Goal: Information Seeking & Learning: Find specific fact

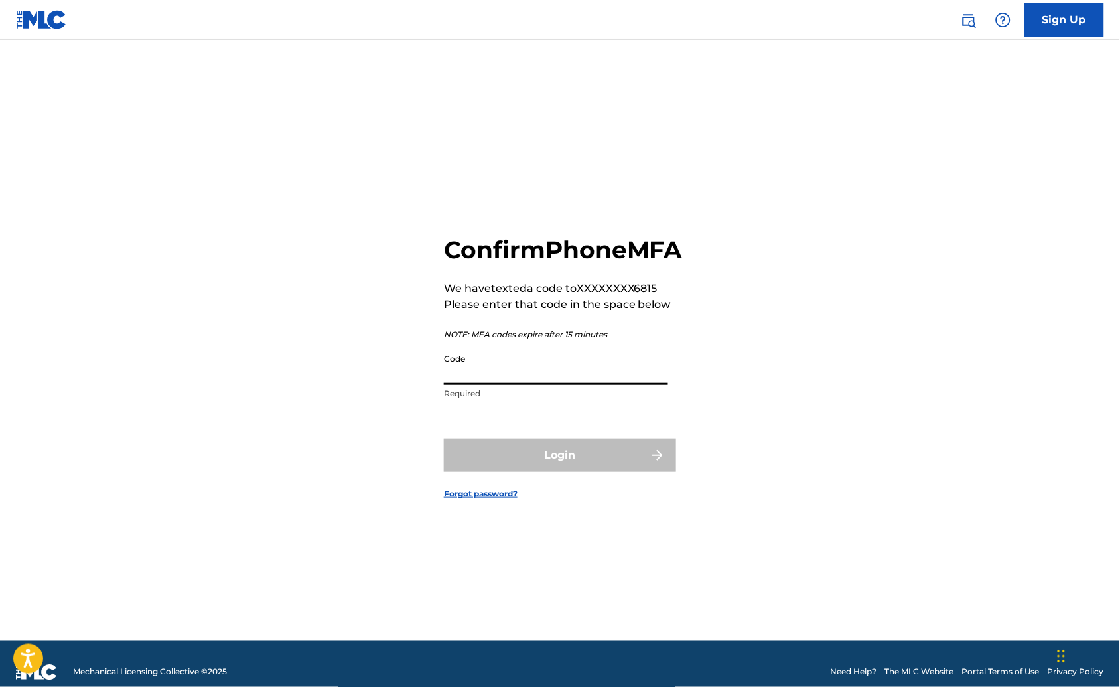
click at [485, 385] on input "Code" at bounding box center [556, 366] width 224 height 38
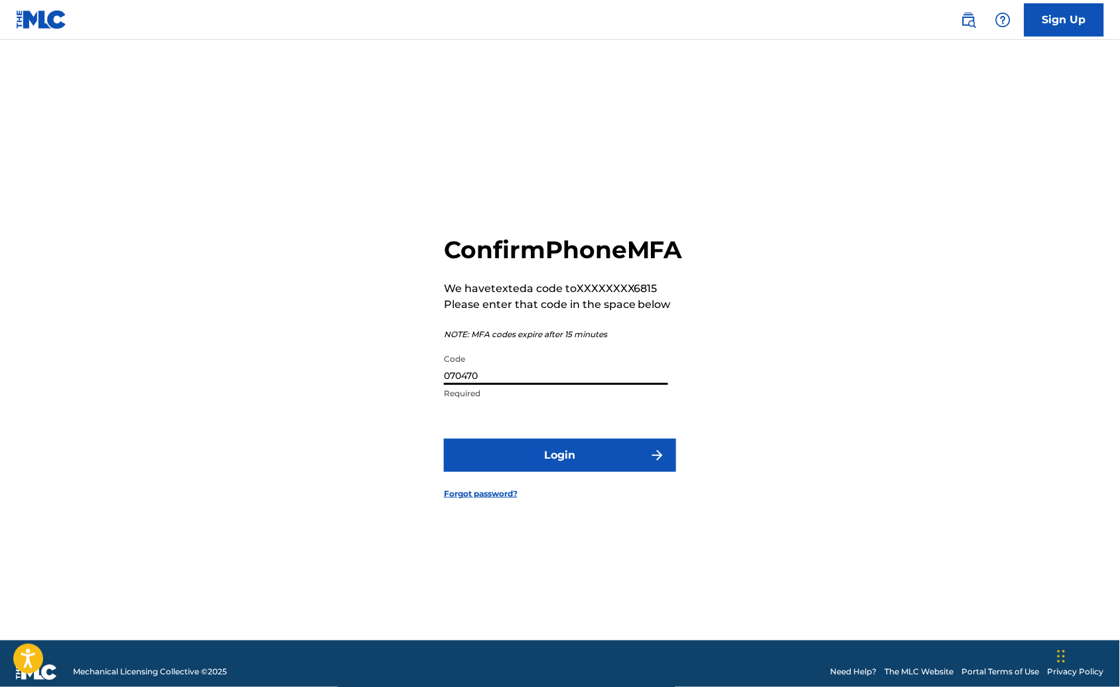
type input "070470"
click at [444, 439] on button "Login" at bounding box center [560, 455] width 232 height 33
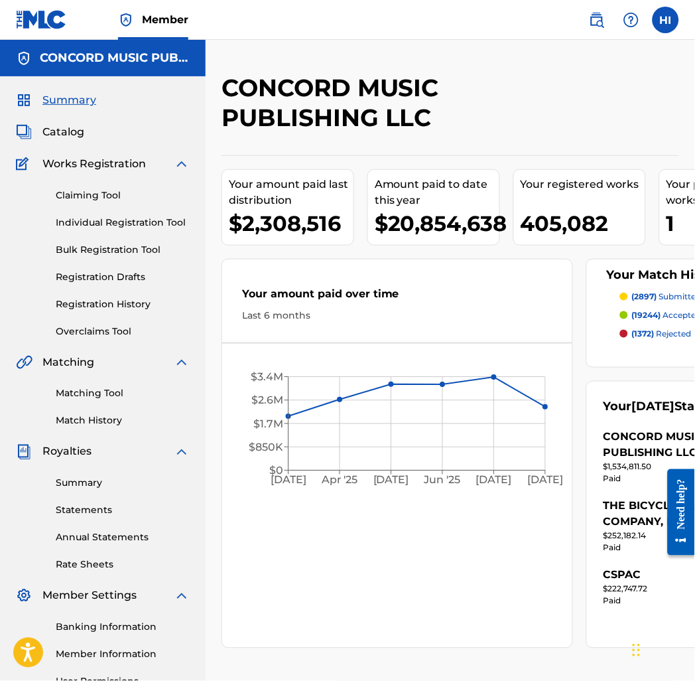
click at [592, 23] on img at bounding box center [597, 20] width 16 height 16
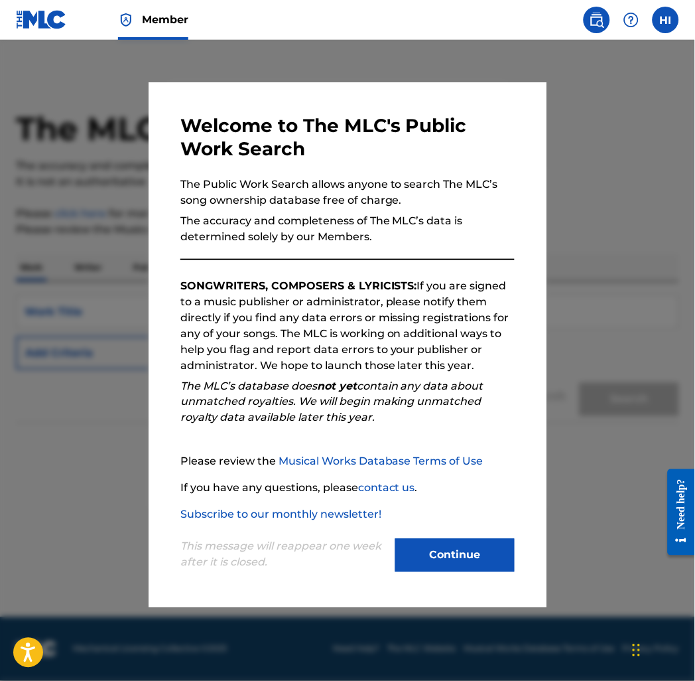
click at [591, 228] on div at bounding box center [347, 380] width 695 height 681
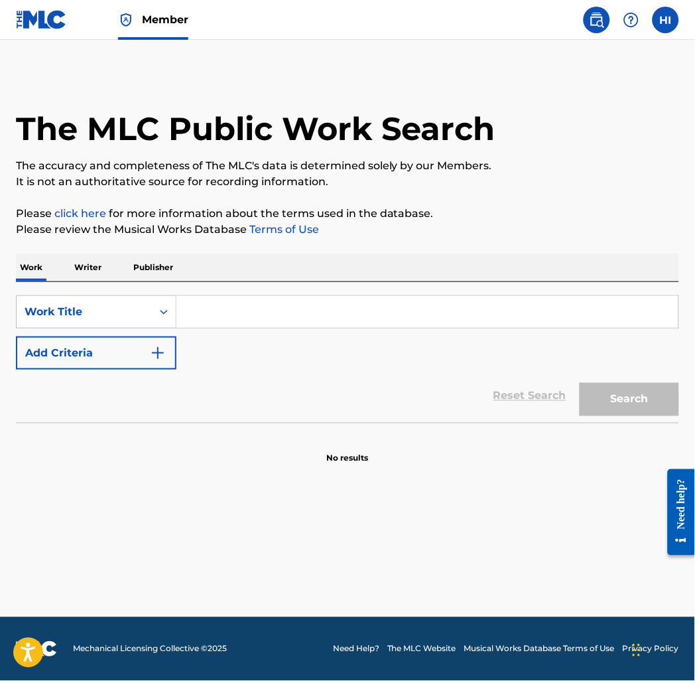
drag, startPoint x: 409, startPoint y: 254, endPoint x: 516, endPoint y: 237, distance: 107.6
click at [409, 254] on div "Work Writer Publisher" at bounding box center [348, 267] width 664 height 28
click at [394, 293] on div "SearchWithCriteria4f77bb13-7481-4814-a6a8-cd85ce6566e2 Work Title Add Criteria …" at bounding box center [348, 352] width 664 height 141
click at [143, 316] on div "Work Title" at bounding box center [84, 312] width 119 height 16
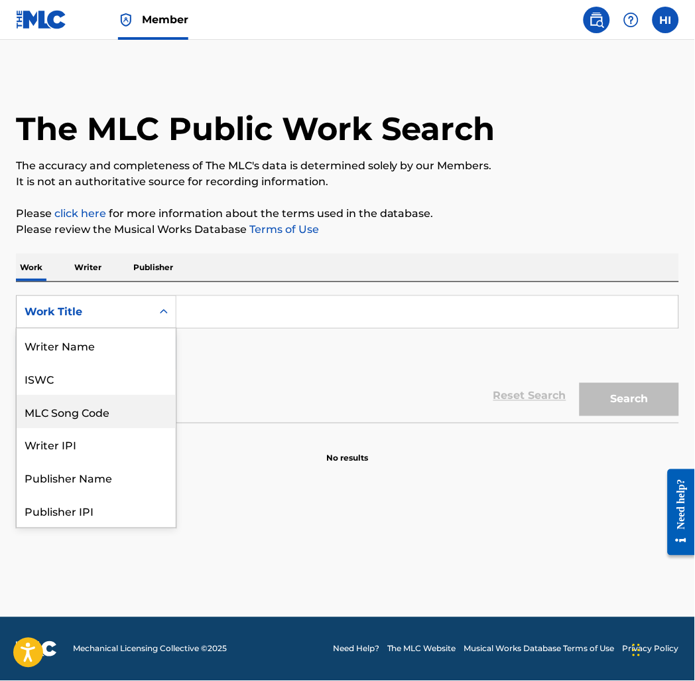
click at [121, 409] on div "MLC Song Code" at bounding box center [96, 411] width 159 height 33
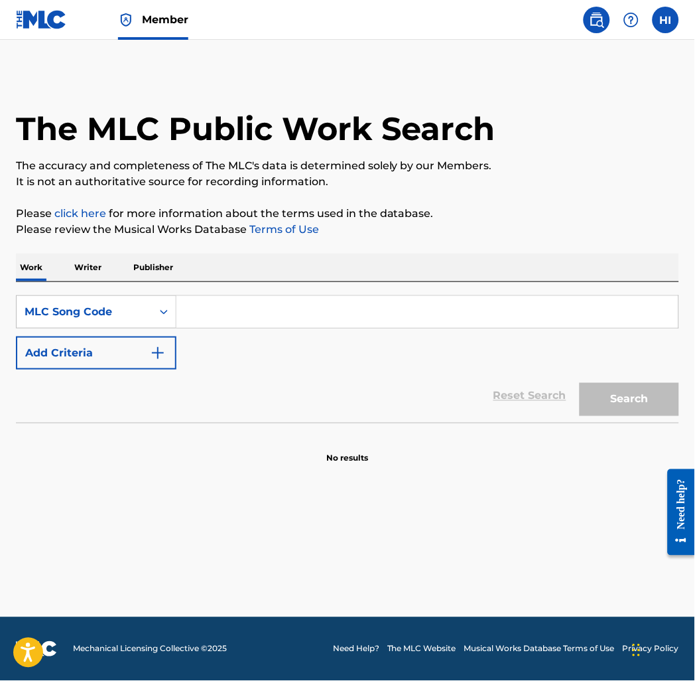
click at [201, 328] on div "SearchWithCriteriab0e1d6e3-d19a-48e6-9d41-3ff9fcf8e3a4 MLC Song Code Add Criter…" at bounding box center [348, 332] width 664 height 74
click at [230, 311] on input "Search Form" at bounding box center [428, 312] width 502 height 32
paste input "I06371 / X9717G"
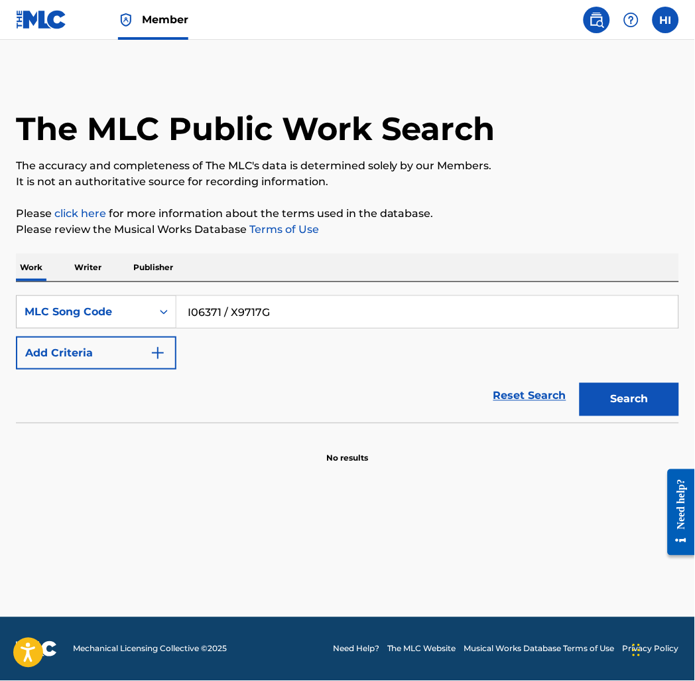
click at [272, 308] on input "I06371 / X9717G" at bounding box center [428, 312] width 502 height 32
click at [272, 307] on input "I06371 / X9717G" at bounding box center [428, 312] width 502 height 32
click at [580, 383] on button "Search" at bounding box center [630, 399] width 100 height 33
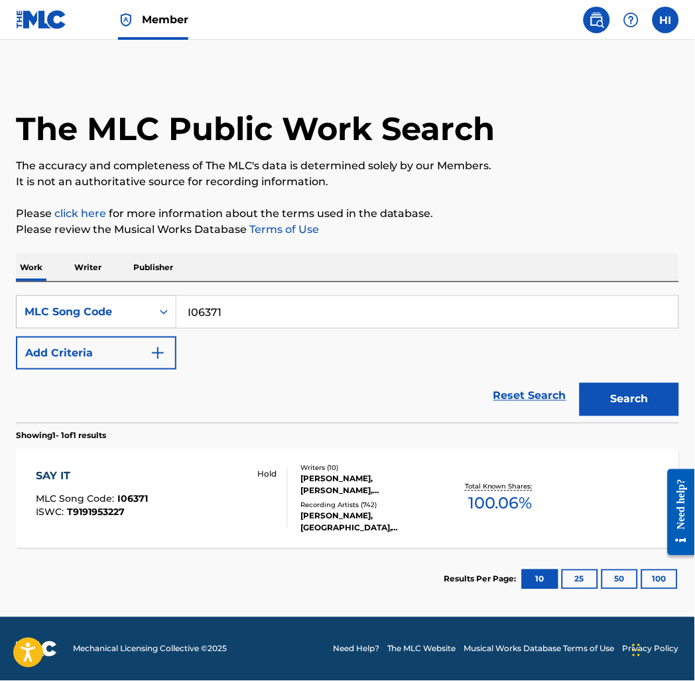
click at [272, 307] on input "I06371" at bounding box center [428, 312] width 502 height 32
click at [269, 307] on input "I06371" at bounding box center [428, 312] width 502 height 32
click at [269, 308] on input "I06371" at bounding box center [428, 312] width 502 height 32
paste input "X9717G"
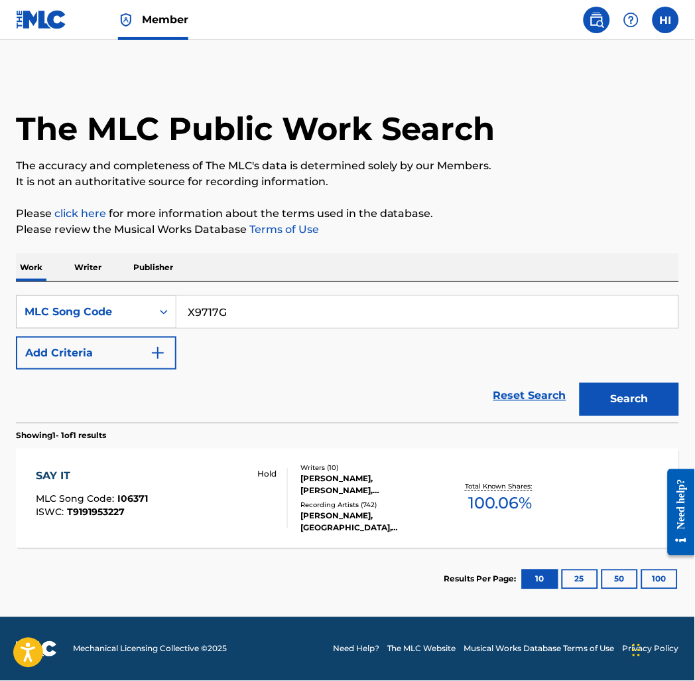
click at [580, 383] on button "Search" at bounding box center [630, 399] width 100 height 33
click at [216, 309] on input "X9717G" at bounding box center [428, 312] width 502 height 32
paste input "GA2L56 / G14378"
click at [269, 310] on input "GA2L56 / G14378" at bounding box center [428, 312] width 502 height 32
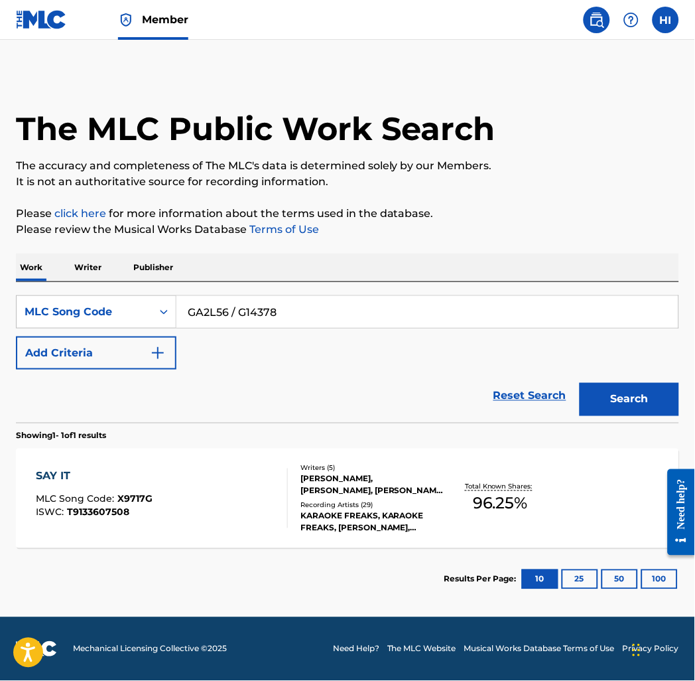
click at [269, 310] on input "GA2L56 / G14378" at bounding box center [428, 312] width 502 height 32
click at [580, 383] on button "Search" at bounding box center [630, 399] width 100 height 33
click at [273, 310] on input "GA2L56" at bounding box center [428, 312] width 502 height 32
paste input "14378"
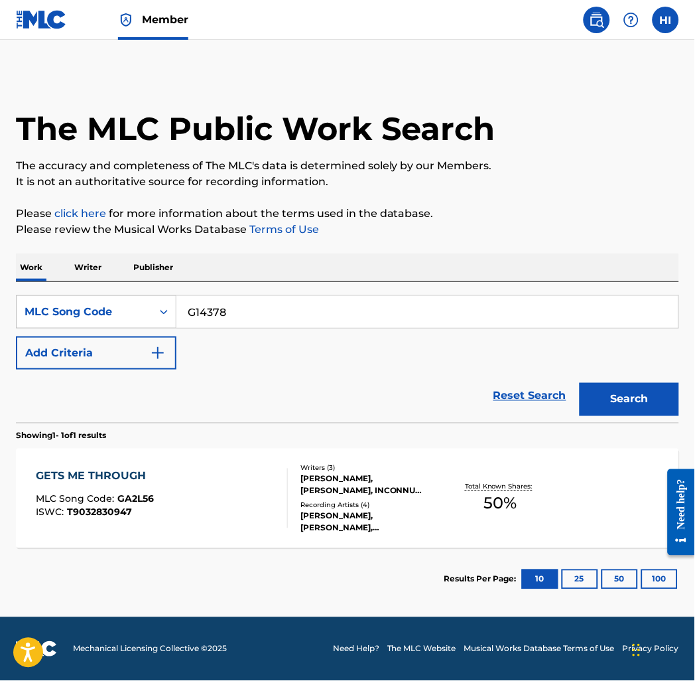
click at [580, 383] on button "Search" at bounding box center [630, 399] width 100 height 33
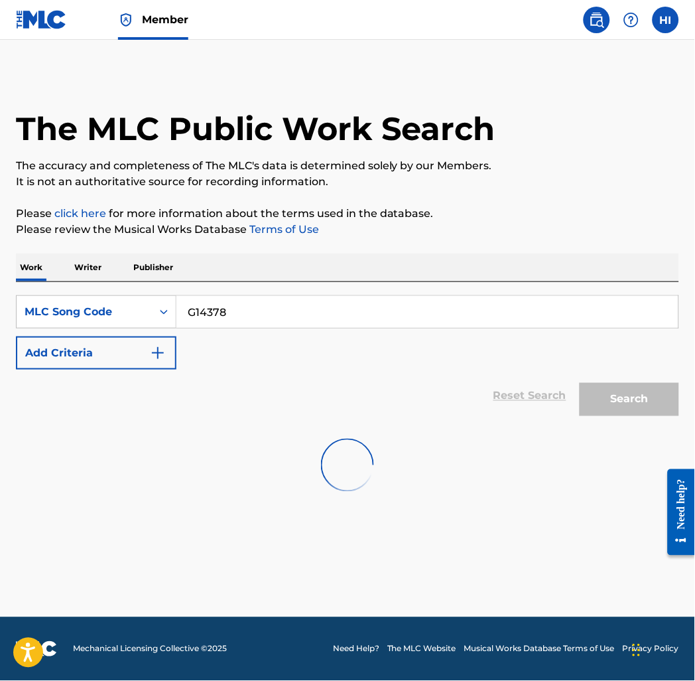
click at [208, 319] on input "G14378" at bounding box center [428, 312] width 502 height 32
paste input "TD4Z31 / T14084"
click at [254, 307] on input "TD4Z31 / T14084" at bounding box center [428, 312] width 502 height 32
click at [254, 306] on input "TD4Z31 / T14084" at bounding box center [428, 312] width 502 height 32
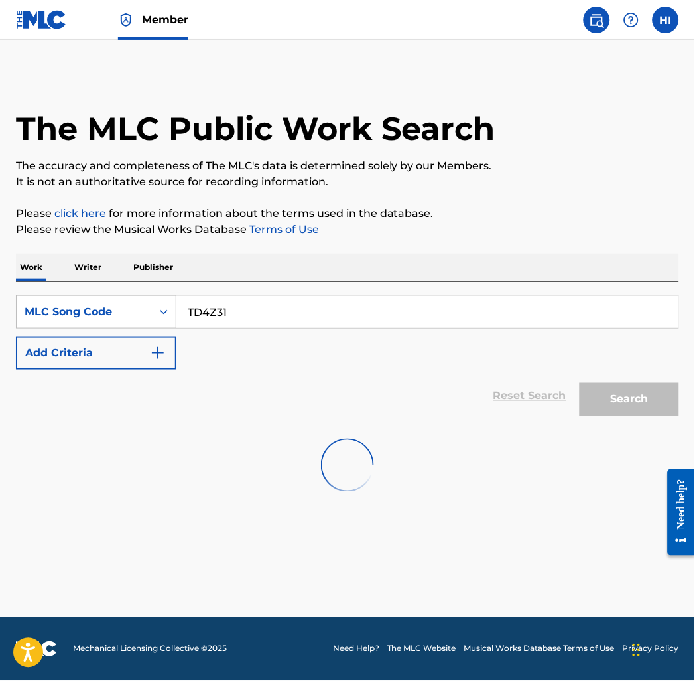
type input "TD4Z31"
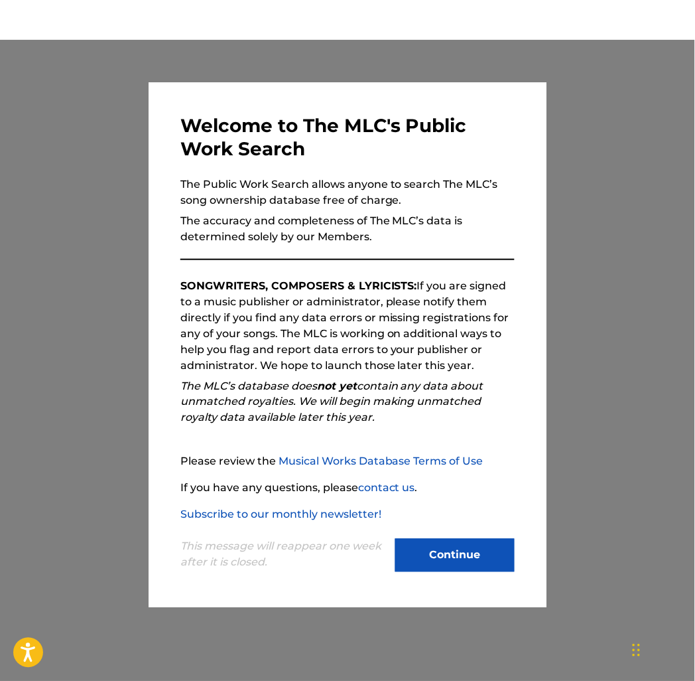
click at [469, 551] on button "Continue" at bounding box center [455, 555] width 119 height 33
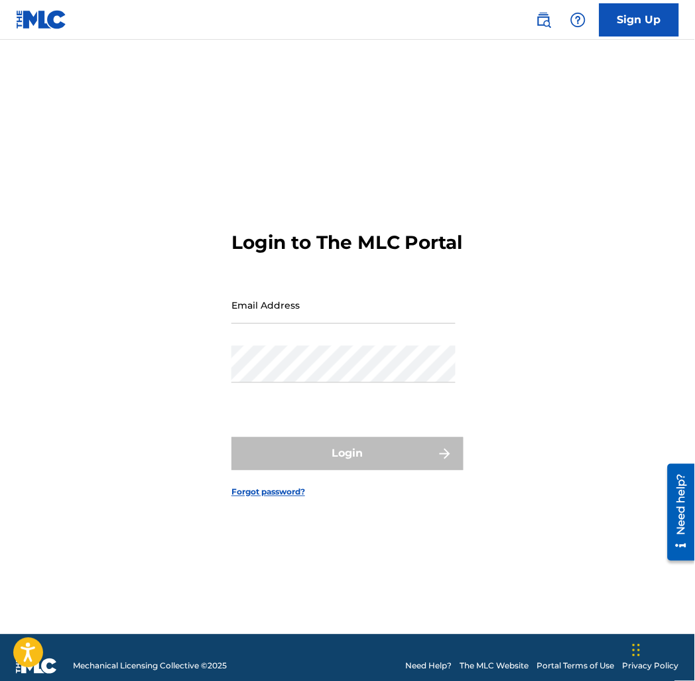
type input "[PERSON_NAME][EMAIL_ADDRESS][PERSON_NAME][DOMAIN_NAME]"
click at [340, 426] on form "Login to The MLC Portal Email Address hank.irby@concord.com Password Login Forg…" at bounding box center [348, 353] width 232 height 561
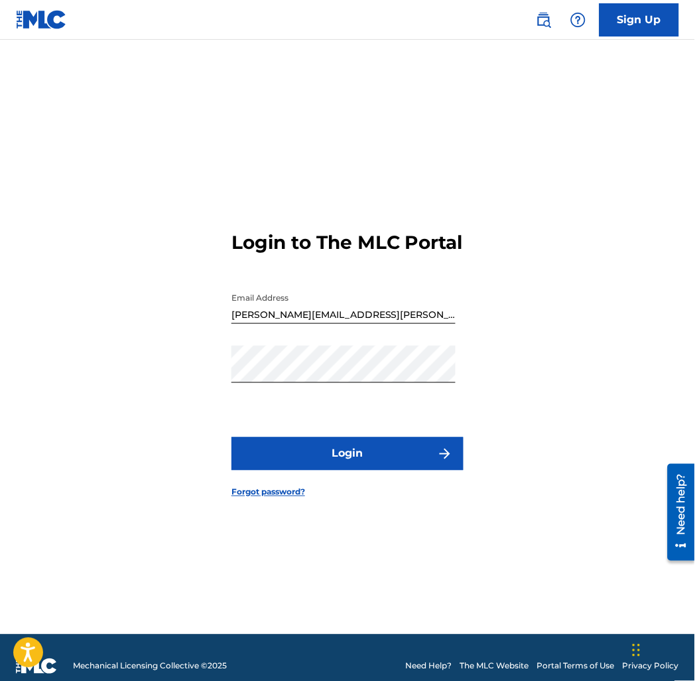
click at [346, 452] on button "Login" at bounding box center [348, 453] width 232 height 33
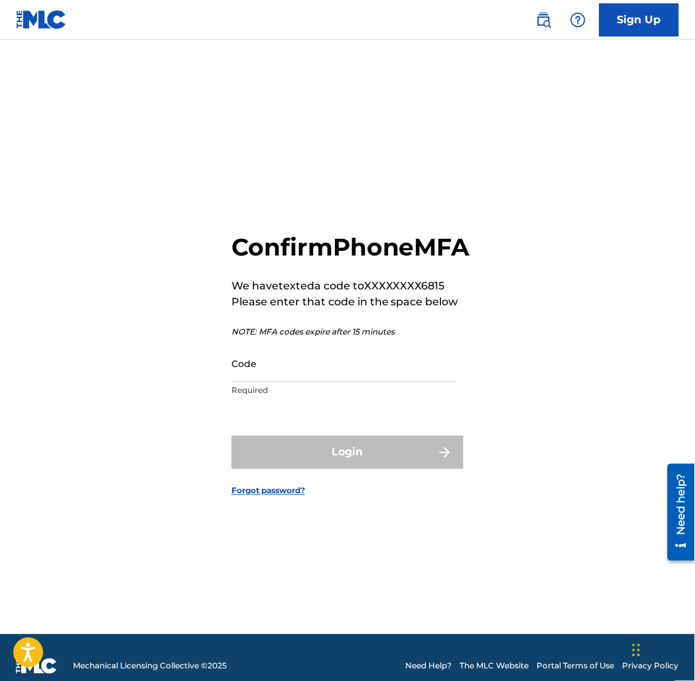
click at [301, 379] on input "Code" at bounding box center [344, 363] width 224 height 38
click at [114, 376] on div "Confirm Phone MFA We have texted a code to XXXXXXXX6815 Please enter that code …" at bounding box center [347, 353] width 695 height 561
click at [281, 382] on input "Code" at bounding box center [344, 363] width 224 height 38
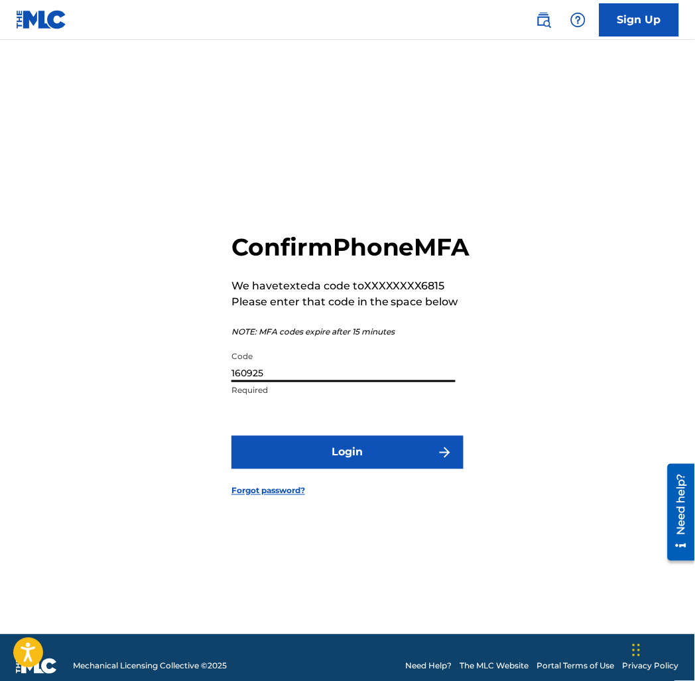
type input "160925"
click at [232, 436] on button "Login" at bounding box center [348, 452] width 232 height 33
